Goal: Information Seeking & Learning: Learn about a topic

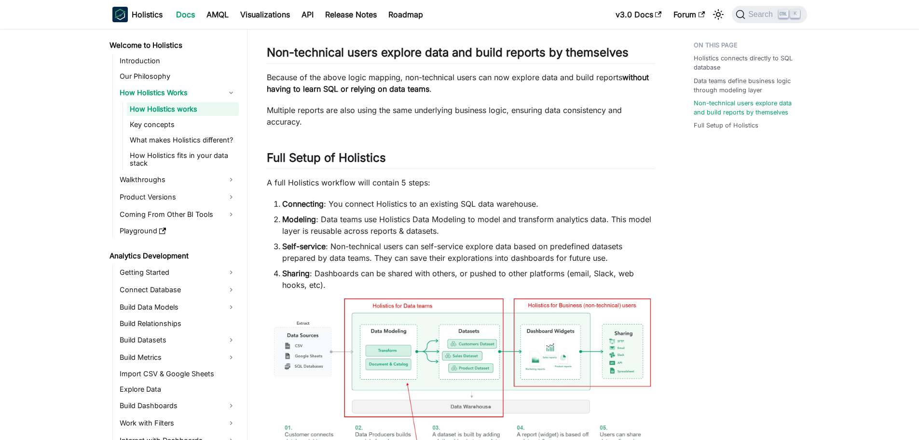
scroll to position [413, 0]
click at [255, 264] on div "Welcome to Holistics How Holistics Works How Holistics works On this page How H…" at bounding box center [461, 104] width 427 height 960
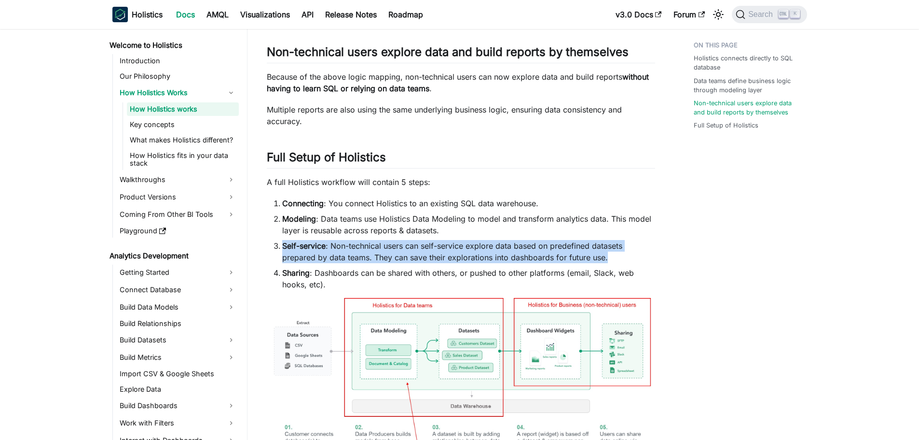
click at [255, 264] on div "Welcome to Holistics How Holistics Works How Holistics works On this page How H…" at bounding box center [461, 104] width 427 height 960
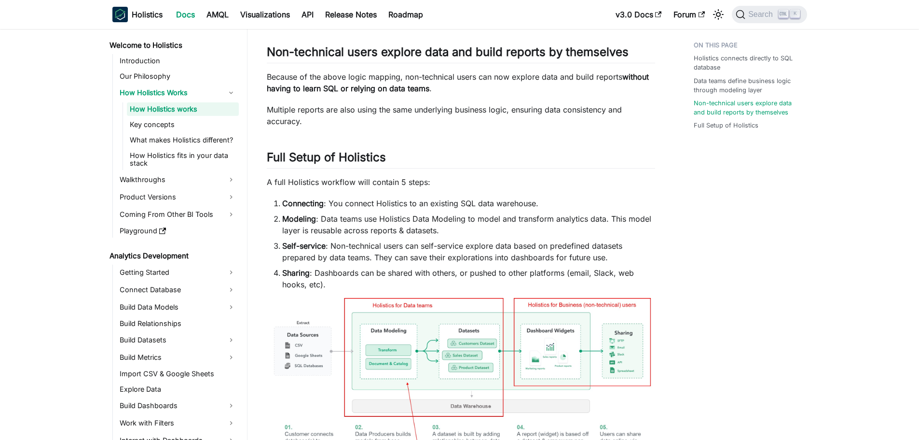
click at [298, 188] on p "A full Holistics workflow will contain 5 steps:" at bounding box center [461, 182] width 389 height 12
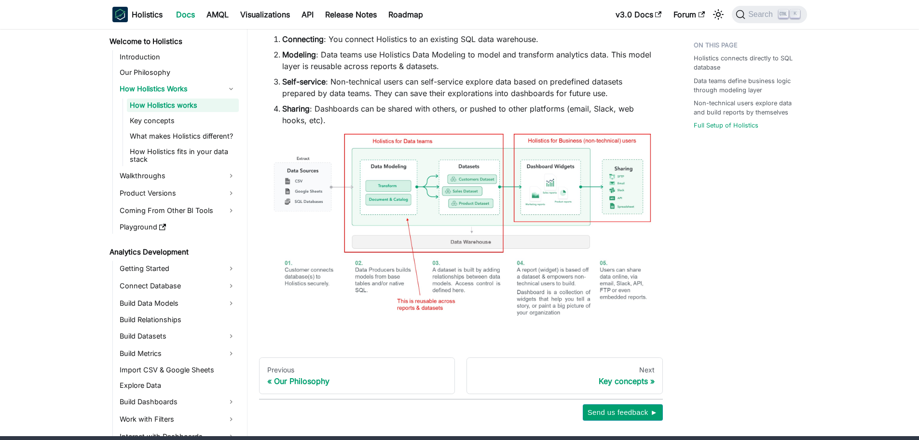
scroll to position [627, 0]
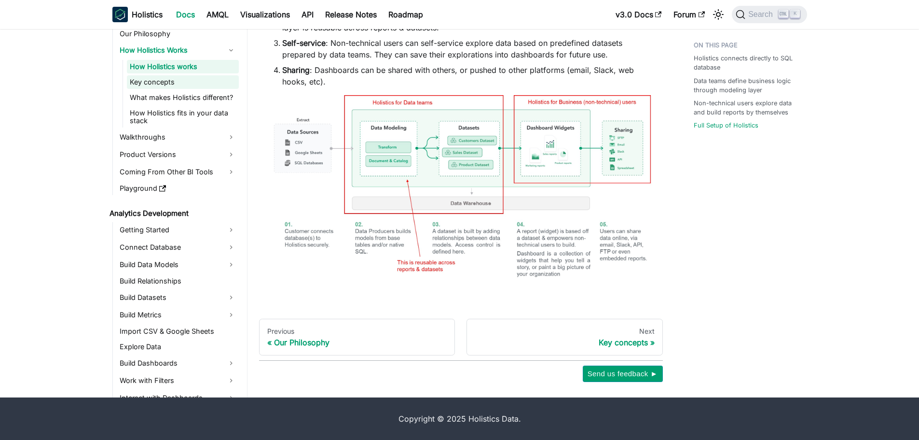
click at [161, 79] on link "Key concepts" at bounding box center [183, 82] width 112 height 14
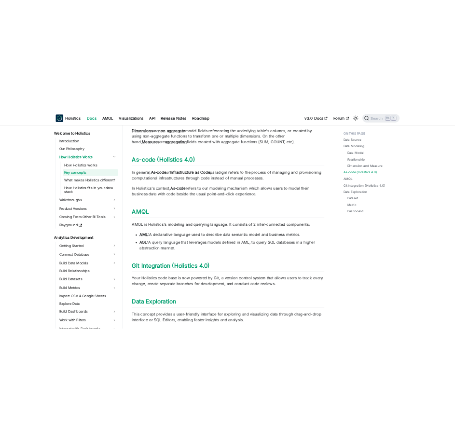
scroll to position [613, 0]
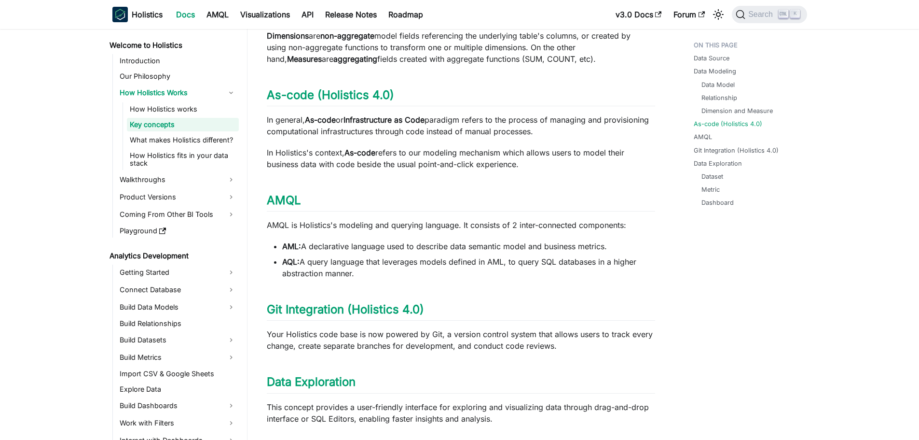
click at [542, 438] on div "Key concepts This page defines frequently used terms and concepts in Holistics.…" at bounding box center [461, 98] width 389 height 1309
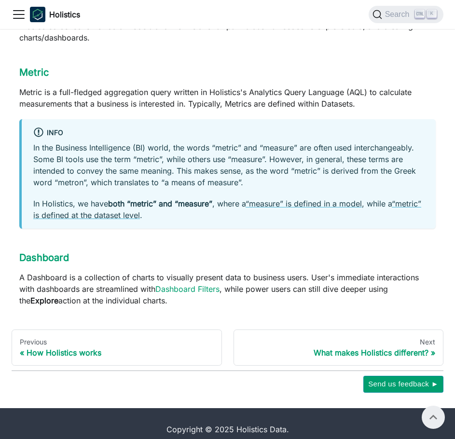
scroll to position [1078, 0]
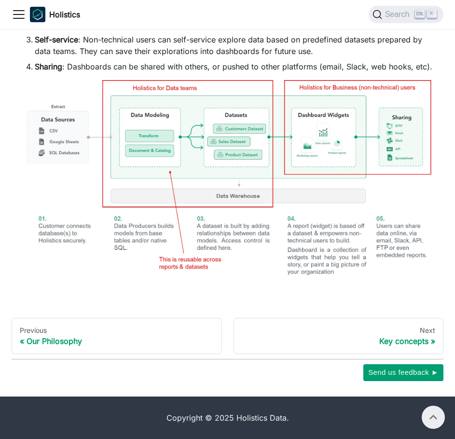
scroll to position [621, 0]
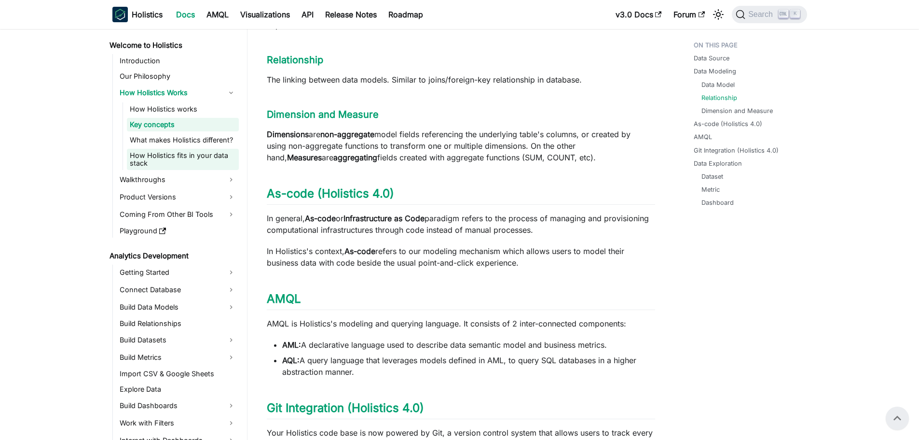
scroll to position [508, 0]
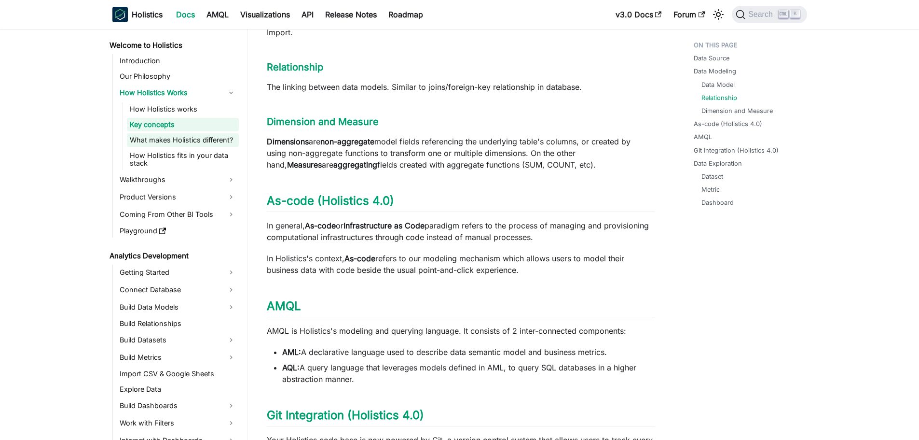
click at [194, 137] on link "What makes Holistics different?" at bounding box center [183, 140] width 112 height 14
